Goal: Obtain resource: Obtain resource

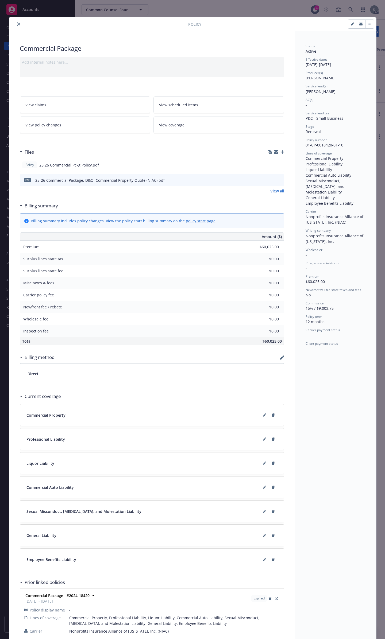
click at [17, 22] on icon "close" at bounding box center [18, 23] width 3 height 3
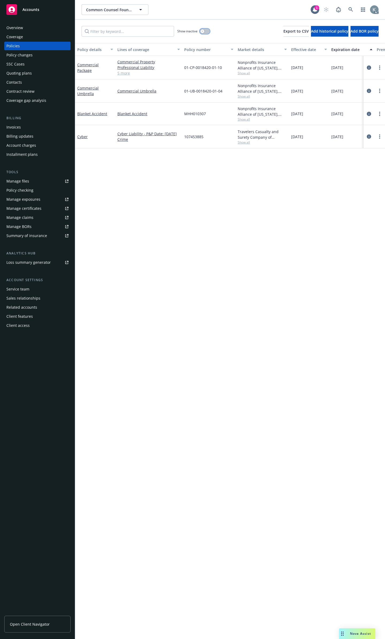
click at [207, 29] on button "button" at bounding box center [205, 31] width 10 height 5
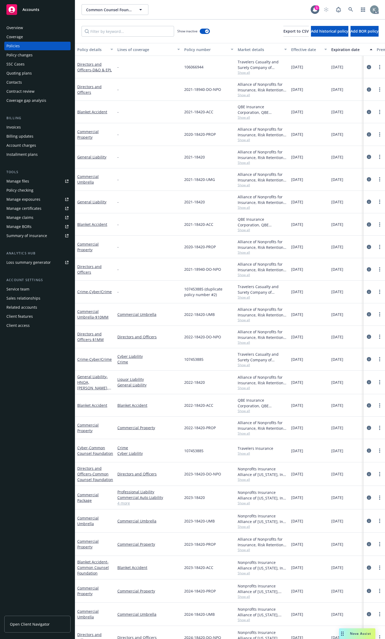
click at [157, 35] on div "Show inactive Export to CSV Add historical policy Add BOR policy" at bounding box center [230, 32] width 310 height 24
click at [157, 29] on input "Filter by keyword..." at bounding box center [128, 31] width 92 height 11
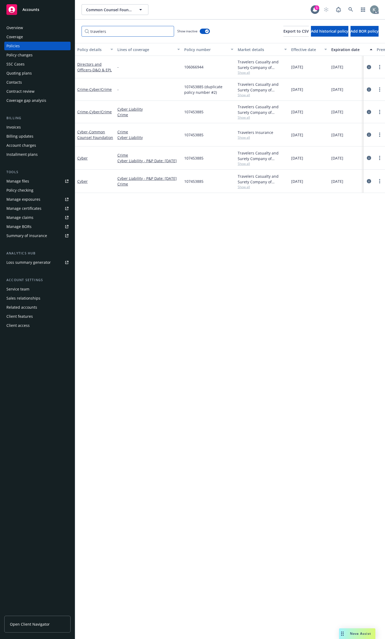
type input "travelers"
drag, startPoint x: 205, startPoint y: 64, endPoint x: 180, endPoint y: 63, distance: 24.6
click at [180, 63] on div "Directors and Officers - D&O & EPL - 106066944 Travelers Casualty and Surety Co…" at bounding box center [333, 67] width 516 height 22
copy div "106066944"
click at [168, 29] on input "travelers" at bounding box center [128, 31] width 92 height 11
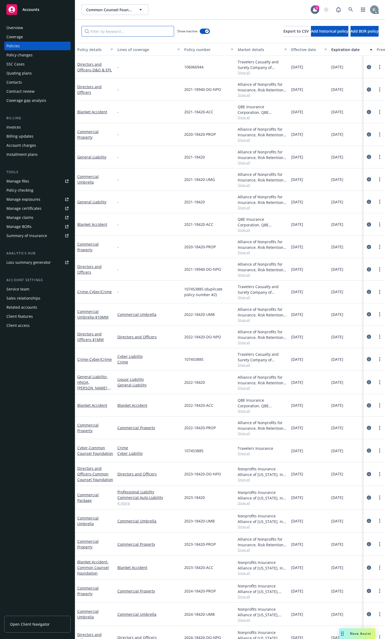
click at [128, 31] on input "Filter by keyword..." at bounding box center [128, 31] width 92 height 11
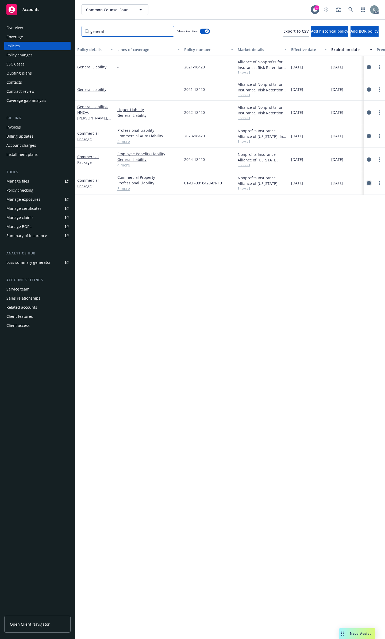
type input "general"
click at [369, 181] on icon "circleInformation" at bounding box center [369, 183] width 4 height 4
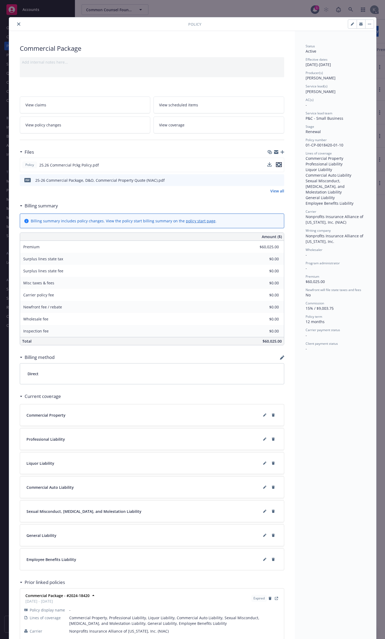
click at [277, 163] on icon "preview file" at bounding box center [278, 165] width 5 height 4
click at [18, 24] on button "close" at bounding box center [19, 24] width 6 height 6
